Goal: Transaction & Acquisition: Download file/media

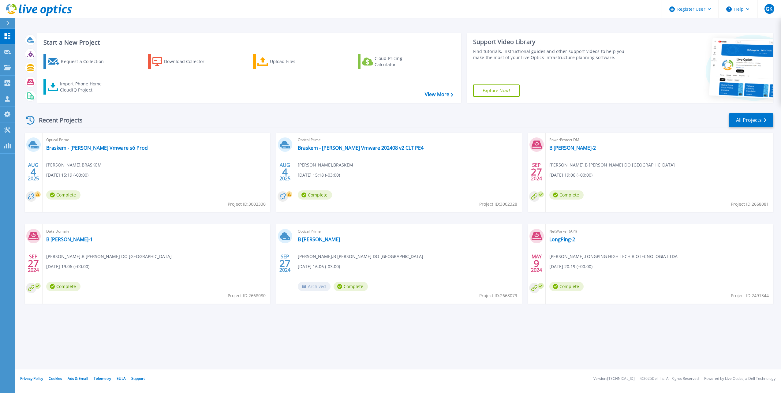
click at [9, 26] on div at bounding box center [11, 23] width 10 height 10
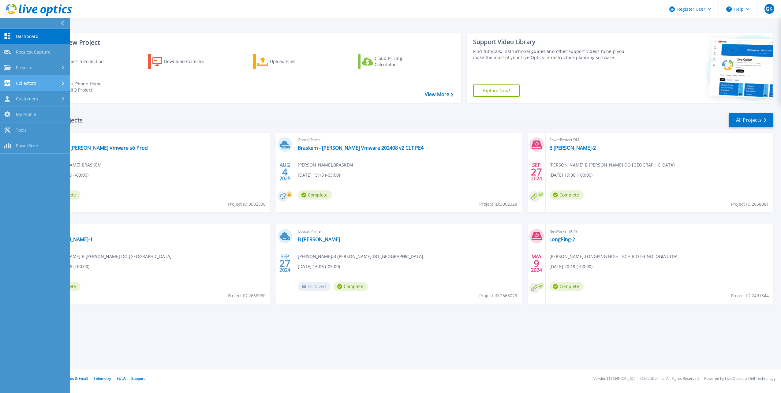
click at [51, 86] on div "Collectors" at bounding box center [35, 83] width 62 height 6
click at [30, 135] on link "Data Domain Local Summary" at bounding box center [35, 132] width 70 height 20
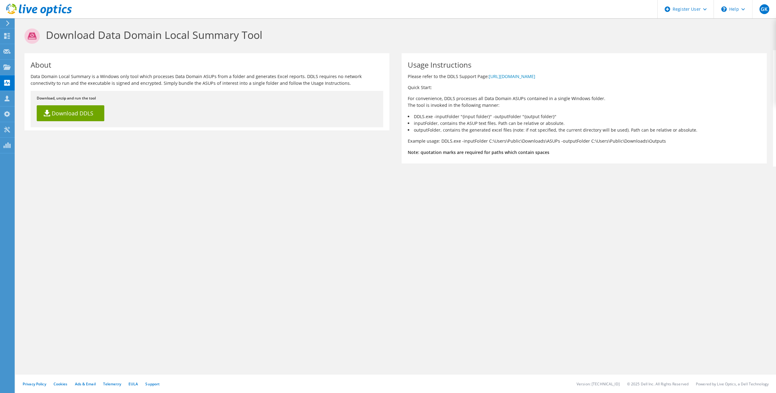
click at [191, 134] on div "About Data Domain Local Summary is a Windows only tool which processes Data Dom…" at bounding box center [395, 108] width 755 height 116
click at [72, 78] on p "Data Domain Local Summary is a Windows only tool which processes Data Domain AS…" at bounding box center [207, 79] width 353 height 13
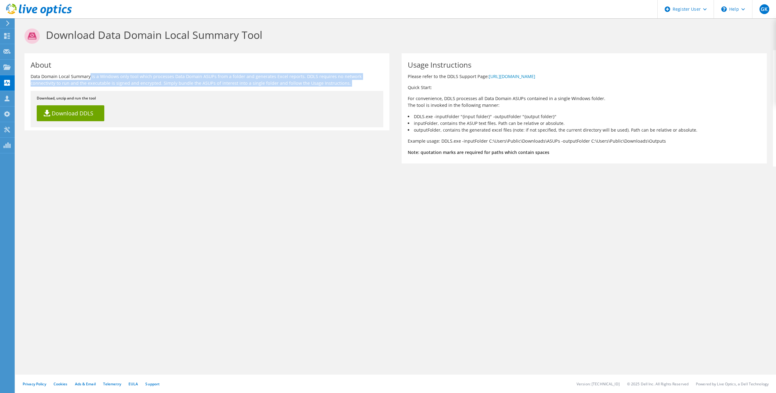
click at [72, 78] on p "Data Domain Local Summary is a Windows only tool which processes Data Domain AS…" at bounding box center [207, 79] width 353 height 13
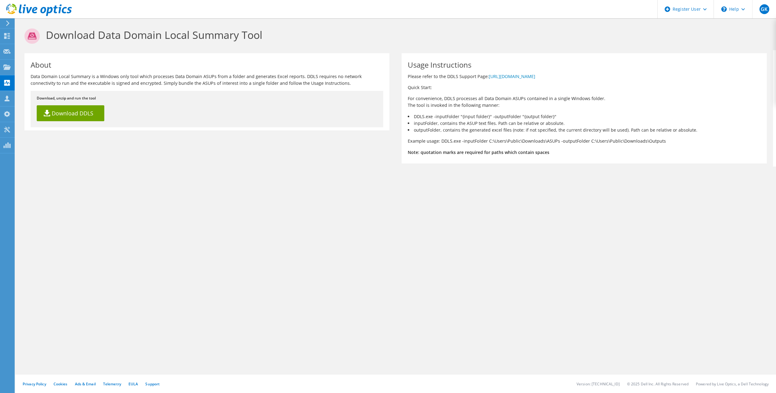
click at [527, 127] on li "outputFolder, contains the generated excel files (note: if not specified, the c…" at bounding box center [584, 130] width 353 height 7
click at [84, 113] on link "Download DDLS" at bounding box center [71, 113] width 68 height 16
click at [412, 208] on div "Download Data Domain Local Summary Tool About Data Domain Local Summary is a Wi…" at bounding box center [395, 205] width 761 height 374
